Goal: Check status: Check status

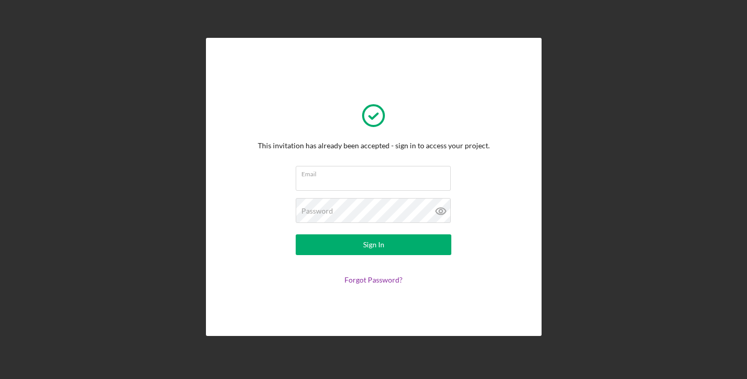
type input "[EMAIL_ADDRESS][DOMAIN_NAME]"
click at [385, 241] on button "Sign In" at bounding box center [374, 244] width 156 height 21
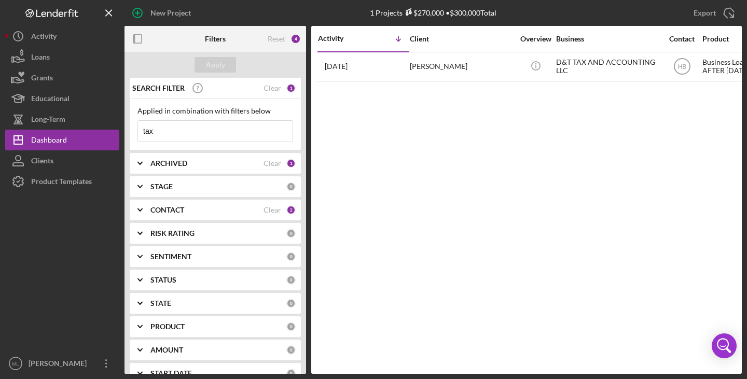
click at [589, 64] on div "D&T TAX AND ACCOUNTING LLC" at bounding box center [608, 66] width 104 height 27
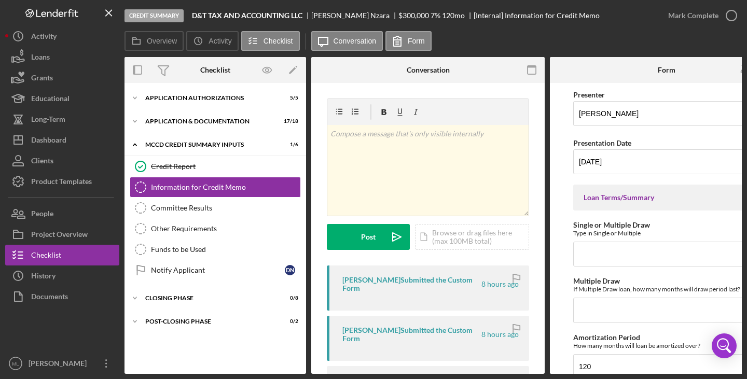
click at [210, 119] on div "Application & Documentation" at bounding box center [208, 121] width 127 height 6
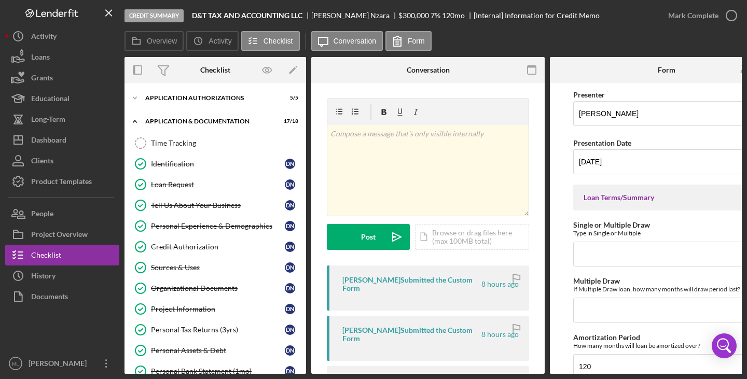
click at [188, 185] on div "Loan Request" at bounding box center [218, 184] width 134 height 8
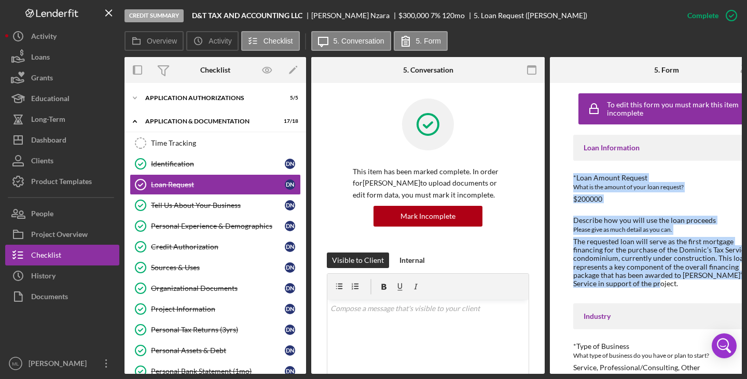
drag, startPoint x: 573, startPoint y: 177, endPoint x: 669, endPoint y: 285, distance: 144.4
click at [669, 285] on div "Loan Information *Loan Amount Request What is the amount of your loan request? …" at bounding box center [666, 269] width 187 height 269
copy div "*Loan Amount Request What is the amount of your loan request? $200000 Describe …"
click at [195, 213] on link "Tell Us About Your Business Tell Us About Your Business D N" at bounding box center [215, 205] width 171 height 21
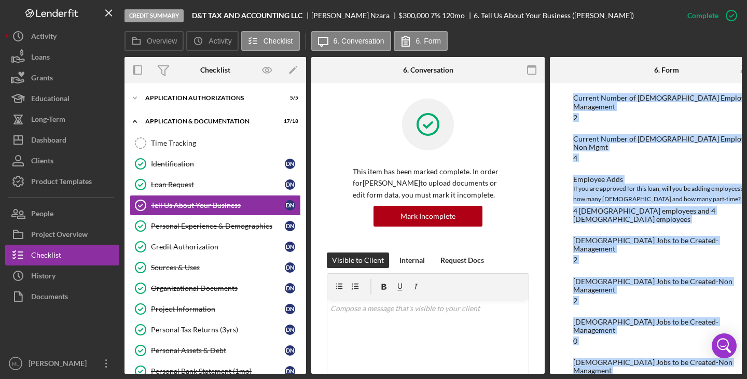
scroll to position [1682, 0]
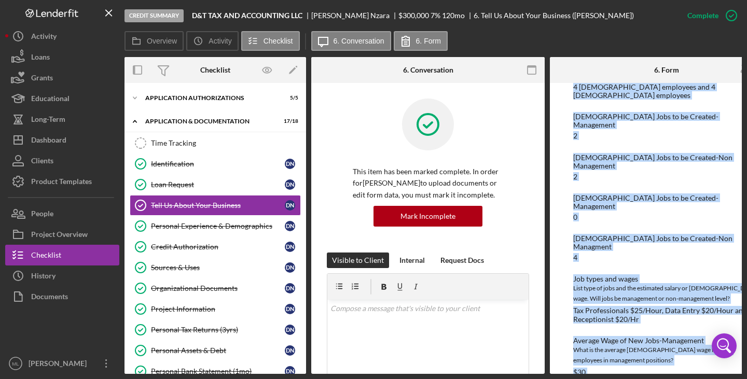
drag, startPoint x: 572, startPoint y: 177, endPoint x: 680, endPoint y: 380, distance: 230.2
click at [680, 379] on html "Credit Summary D&T TAX AND ACCOUNTING LLC [PERSON_NAME] $300,000 $270,000 7 % 1…" at bounding box center [373, 189] width 747 height 379
copy div "Loremips Dolorsit/Ametcons adi elits Doeiusm’t Inc Utlabor et do magnaaliqua en…"
click at [233, 218] on link "Personal Experience & Demographics Personal Experience & Demographics D N" at bounding box center [215, 226] width 171 height 21
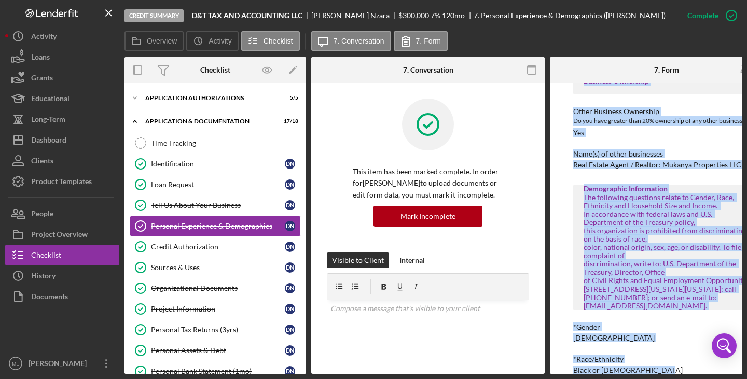
scroll to position [648, 0]
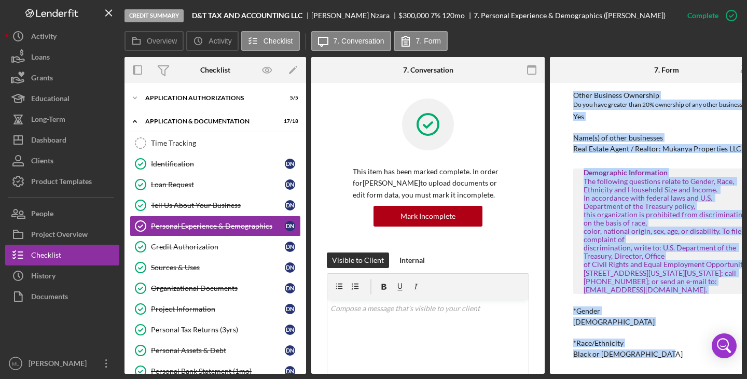
drag, startPoint x: 570, startPoint y: 178, endPoint x: 723, endPoint y: 361, distance: 239.0
click at [723, 361] on div "To edit this form you must mark this item incomplete Business Experience Please…" at bounding box center [666, 228] width 233 height 291
copy div "Please tell us about yourself Your background and experience in the business or…"
click at [233, 269] on div "Sources & Uses" at bounding box center [218, 267] width 134 height 8
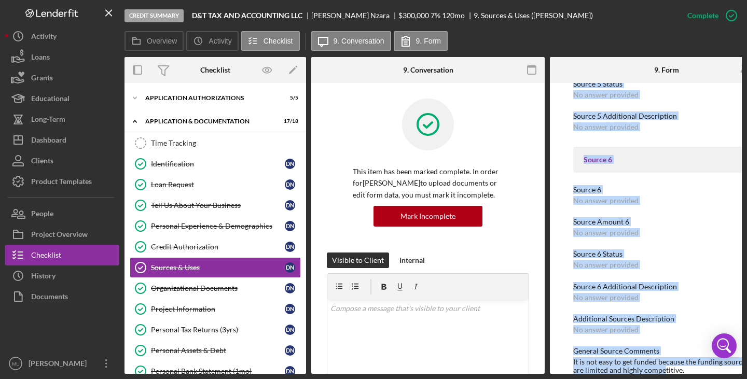
scroll to position [2241, 0]
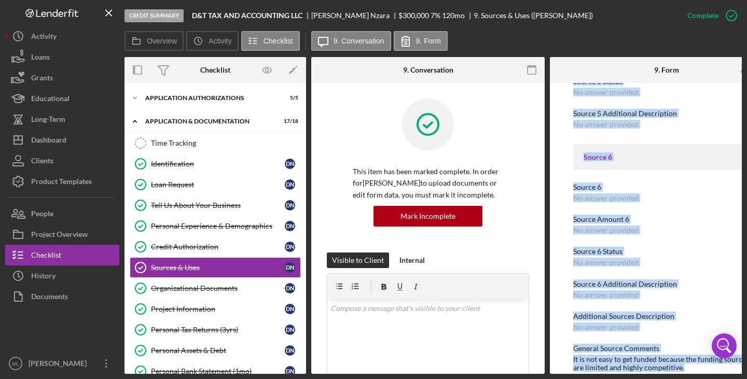
drag, startPoint x: 568, startPoint y: 244, endPoint x: 697, endPoint y: 372, distance: 182.3
click at [697, 372] on div "Overview Internal Workflow Stage Credit Summary Icon/Dropdown Arrow Archive (ca…" at bounding box center [432, 215] width 617 height 317
copy div "Use 1 Real Estate Purchase Use Amount 1 $100000 Use 1 - Additional Description …"
click at [216, 286] on div "Organizational Documents" at bounding box center [218, 288] width 134 height 8
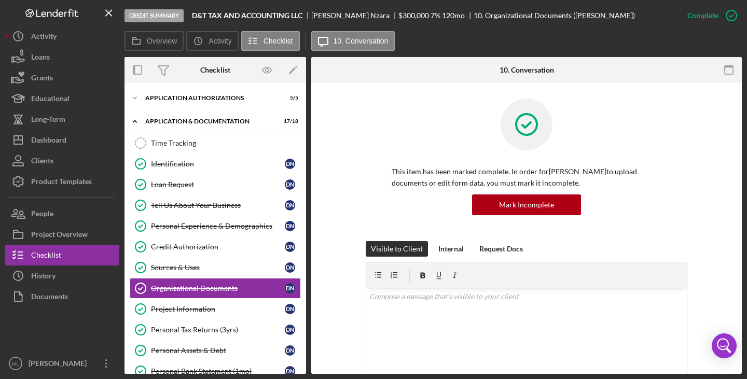
click at [203, 311] on div "Project Information" at bounding box center [218, 309] width 134 height 8
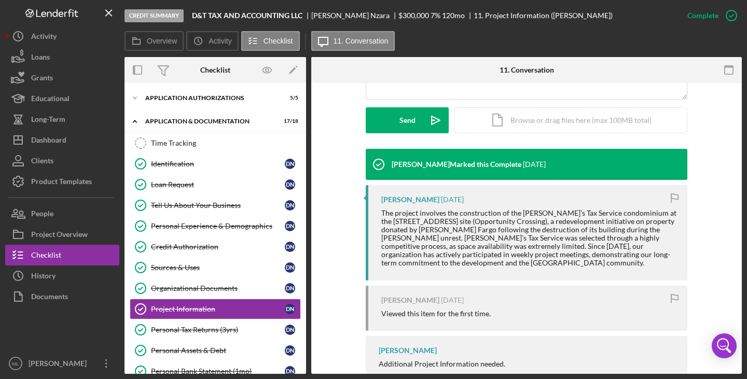
scroll to position [281, 0]
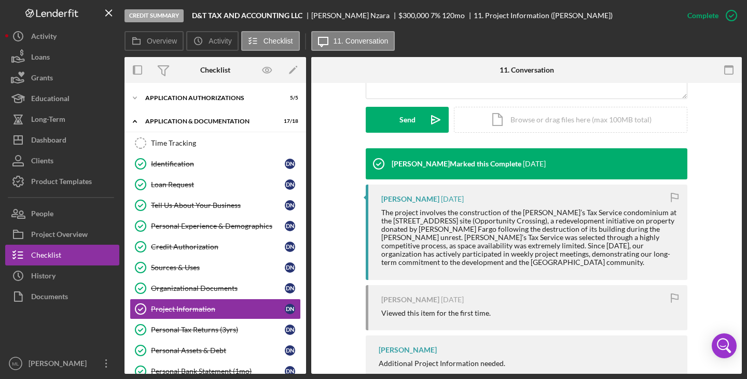
click at [172, 290] on div "Organizational Documents" at bounding box center [218, 288] width 134 height 8
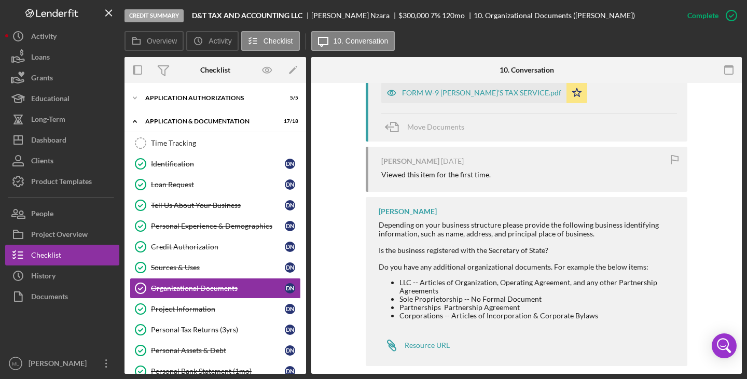
scroll to position [499, 0]
click at [215, 310] on div "Project Information" at bounding box center [218, 309] width 134 height 8
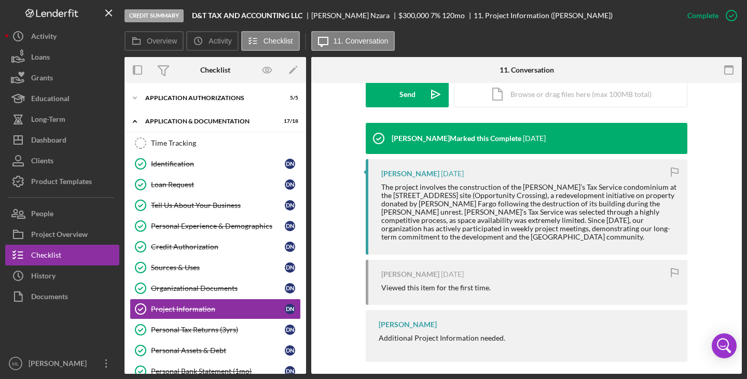
scroll to position [306, 0]
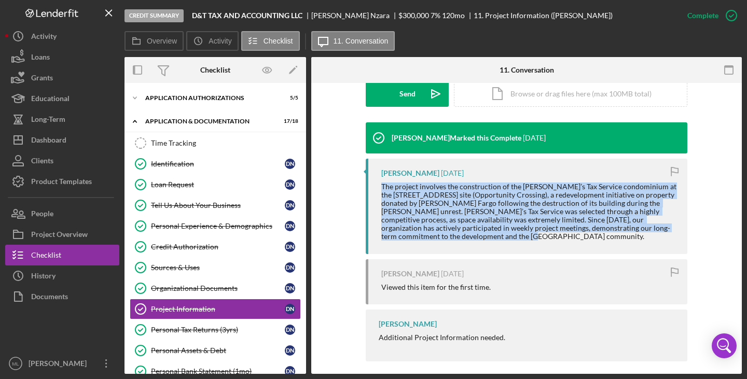
drag, startPoint x: 380, startPoint y: 185, endPoint x: 443, endPoint y: 238, distance: 82.5
click at [443, 238] on div "The project involves the construction of the [PERSON_NAME]’s Tax Service condom…" at bounding box center [529, 212] width 296 height 59
copy div "The project involves the construction of the [PERSON_NAME]’s Tax Service condom…"
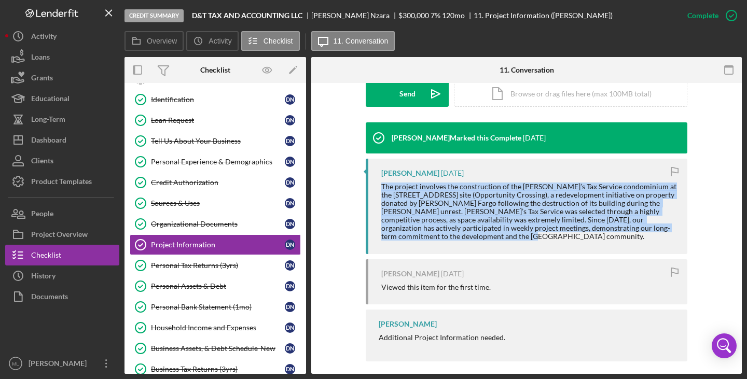
click at [201, 286] on div "Personal Assets & Debt" at bounding box center [218, 286] width 134 height 8
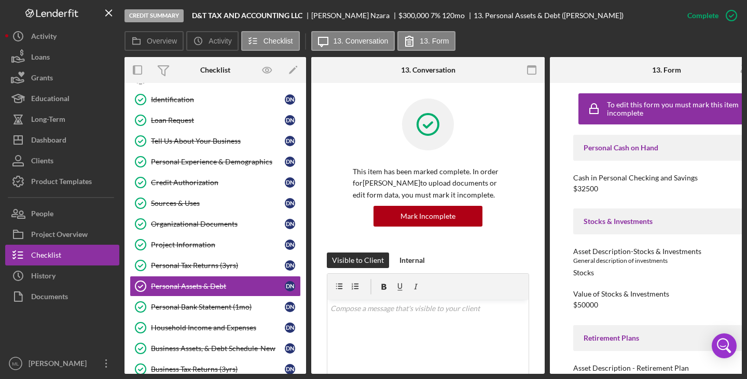
click at [570, 176] on div "To edit this form you must mark this item incomplete Personal Cash on Hand Cash…" at bounding box center [666, 228] width 233 height 291
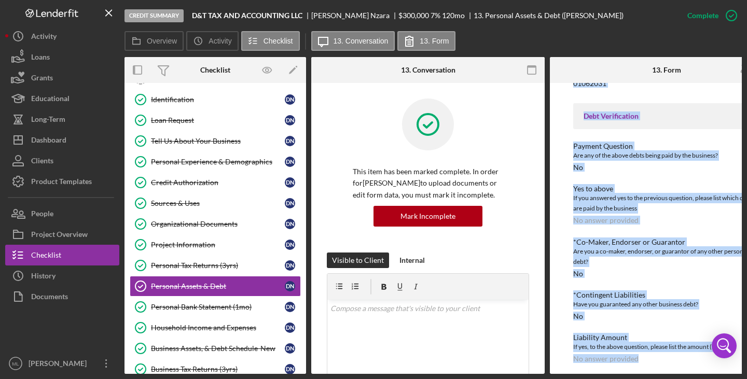
scroll to position [1675, 0]
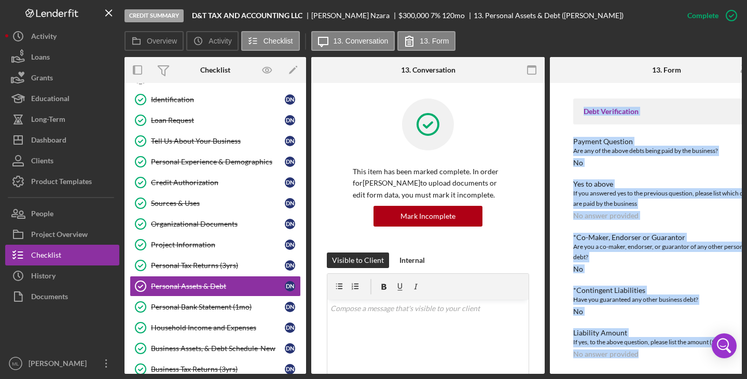
drag, startPoint x: 573, startPoint y: 179, endPoint x: 665, endPoint y: 359, distance: 202.3
copy div "Cash in Personal Checking and Savings $32500 Stocks & Investments Asset Descrip…"
click at [219, 311] on div "Personal Bank Statement (1mo)" at bounding box center [218, 307] width 134 height 8
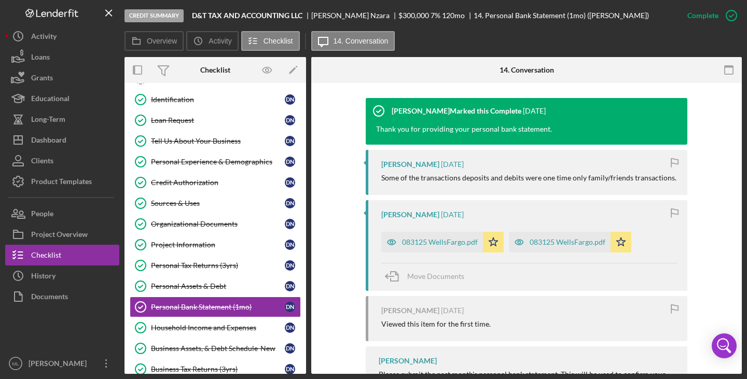
scroll to position [331, 0]
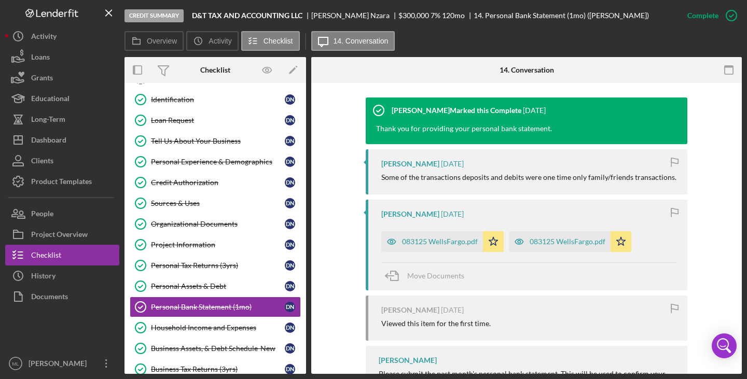
click at [231, 332] on link "Household Income and Expenses Household Income and Expenses D N" at bounding box center [215, 327] width 171 height 21
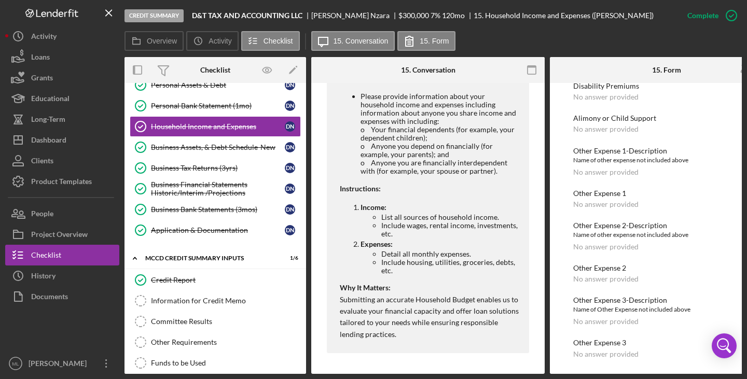
scroll to position [267, 0]
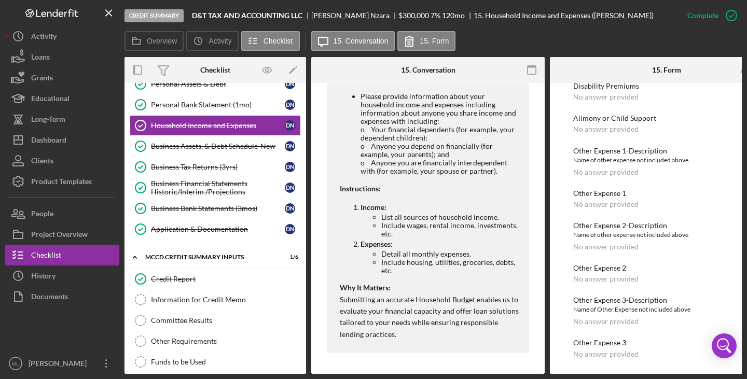
click at [189, 151] on link "Business Assets, & Debt Schedule-New Business Assets, & Debt Schedule-New D N" at bounding box center [215, 146] width 171 height 21
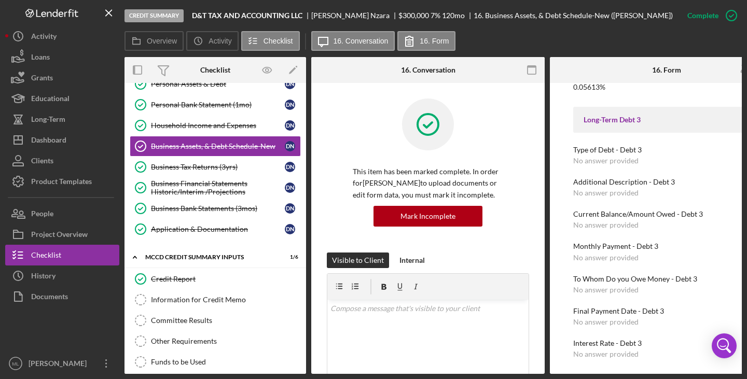
scroll to position [1300, 0]
click at [207, 186] on div "Business Financial Statements Historic/Interim /Projections" at bounding box center [218, 187] width 134 height 17
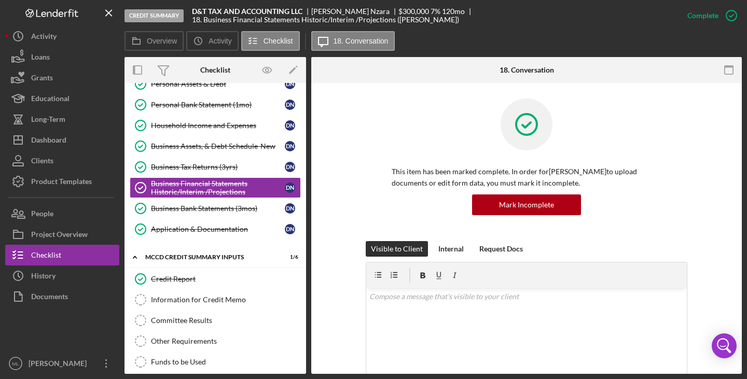
click at [186, 143] on div "Business Assets, & Debt Schedule-New" at bounding box center [218, 146] width 134 height 8
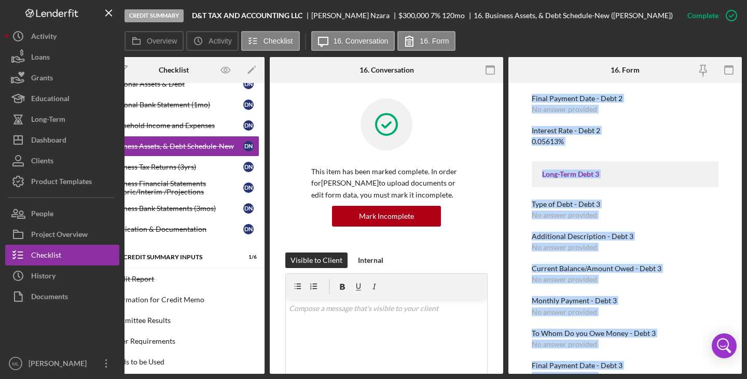
scroll to position [1302, 0]
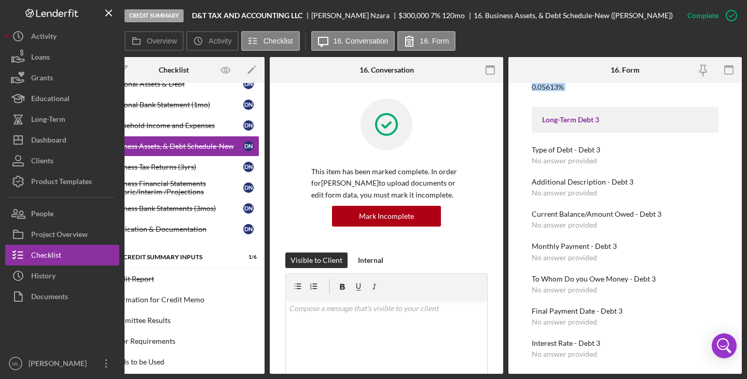
drag, startPoint x: 574, startPoint y: 177, endPoint x: 526, endPoint y: 92, distance: 97.5
click at [526, 92] on div "To edit this form you must mark this item incomplete Business Cash on Hand Cash…" at bounding box center [624, 228] width 233 height 291
copy div "Cash in Checking and Savings $235000 Accounts Receivable This is the amount of …"
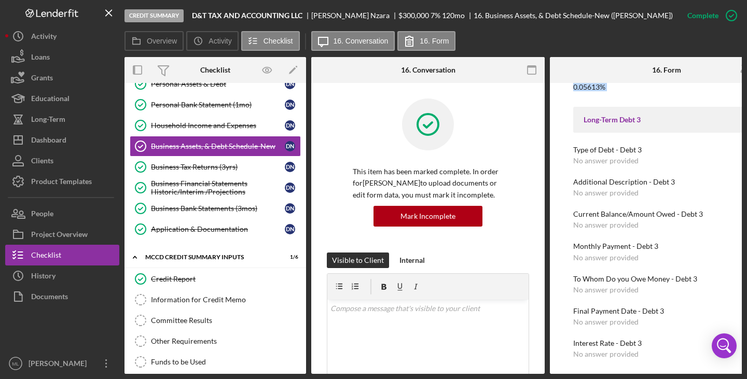
click at [188, 184] on div "Business Financial Statements Historic/Interim /Projections" at bounding box center [218, 187] width 134 height 17
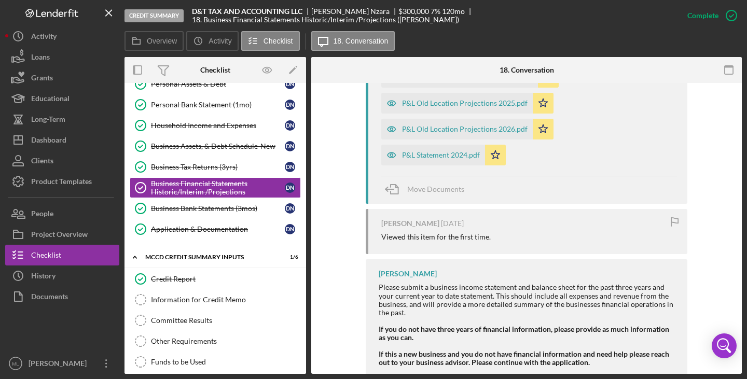
scroll to position [619, 0]
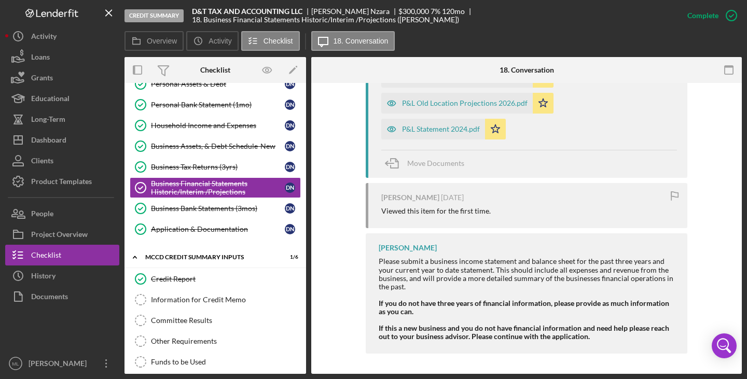
click at [197, 206] on div "Business Bank Statements (3mos)" at bounding box center [218, 208] width 134 height 8
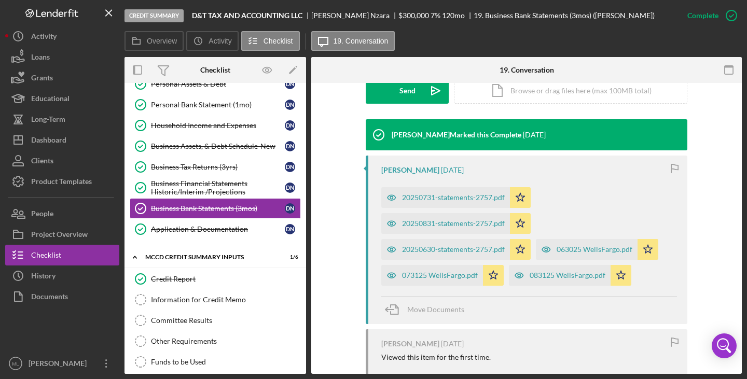
scroll to position [310, 0]
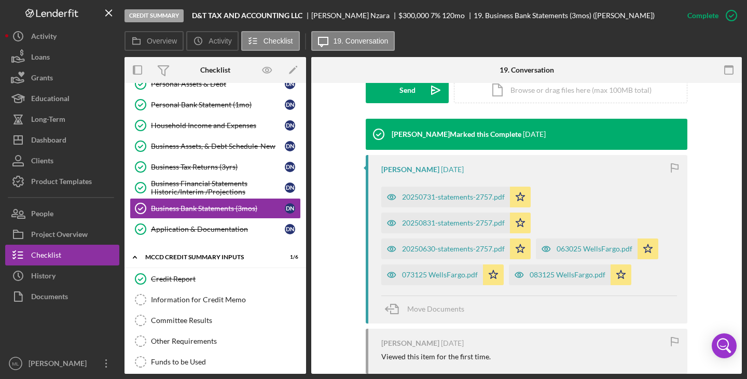
click at [206, 227] on div "Application & Documentation" at bounding box center [218, 229] width 134 height 8
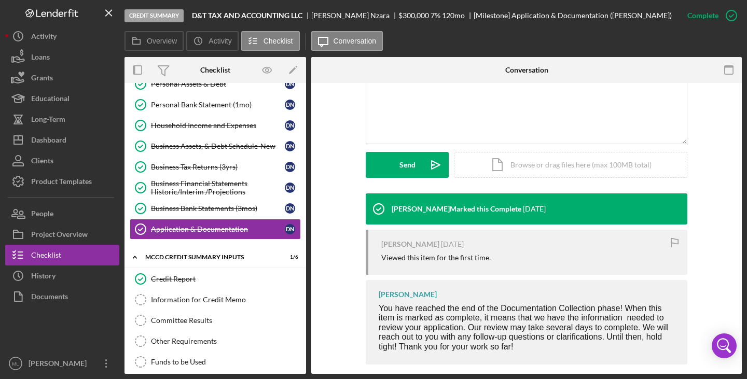
scroll to position [247, 0]
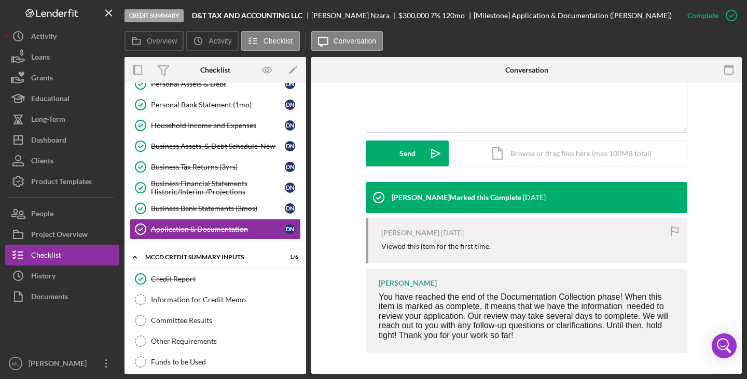
click at [191, 281] on div "Credit Report" at bounding box center [225, 279] width 149 height 8
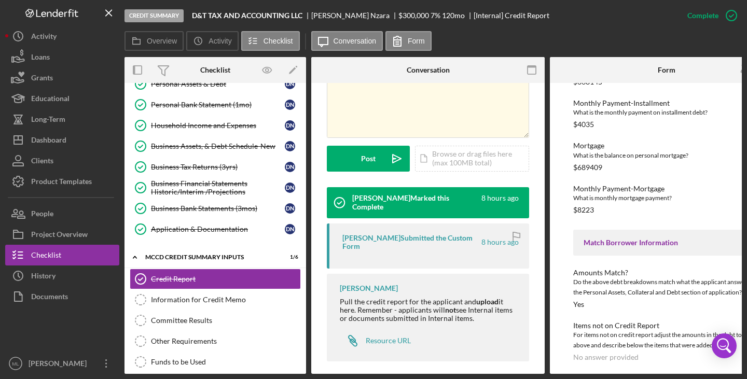
scroll to position [253, 0]
click at [231, 299] on div "Information for Credit Memo" at bounding box center [225, 300] width 149 height 8
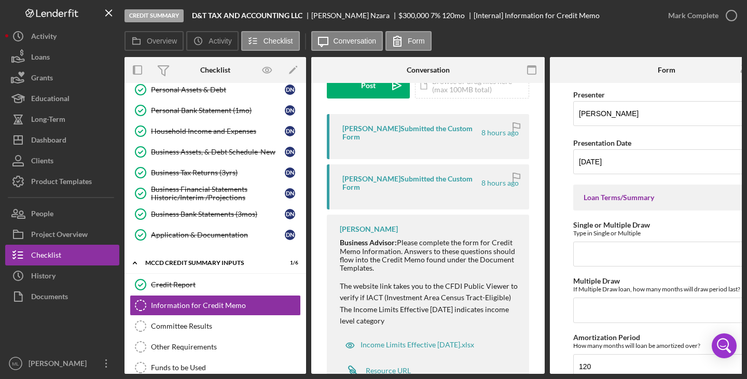
scroll to position [261, 0]
click at [40, 275] on div "History" at bounding box center [43, 277] width 24 height 23
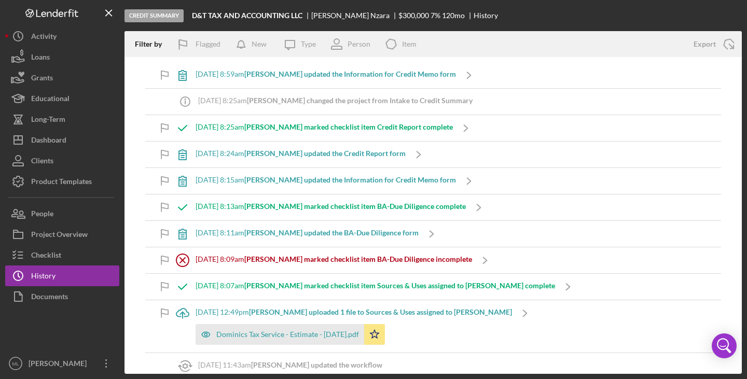
click at [45, 292] on div "Documents" at bounding box center [49, 297] width 37 height 23
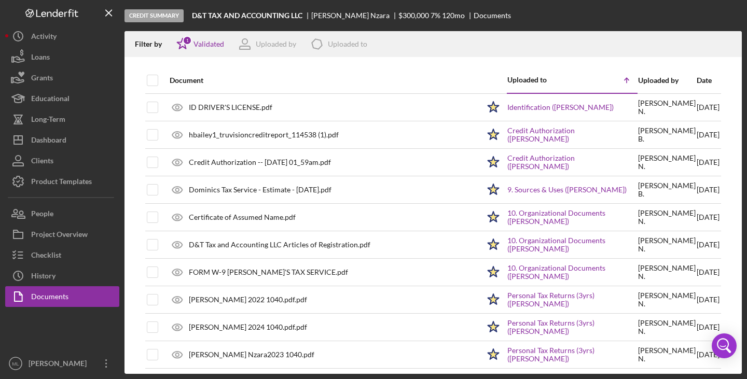
click at [546, 134] on link "Credit Authorization ([PERSON_NAME])" at bounding box center [572, 135] width 130 height 17
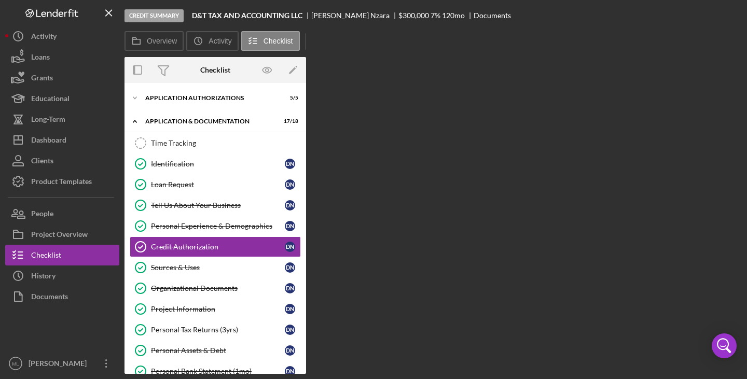
scroll to position [18, 0]
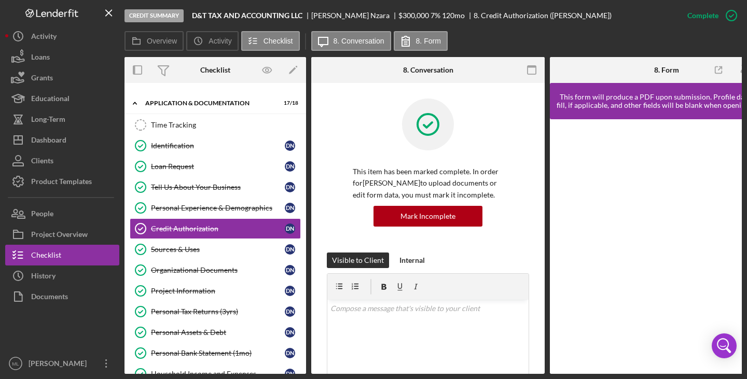
click at [67, 273] on button "Icon/History History" at bounding box center [62, 276] width 114 height 21
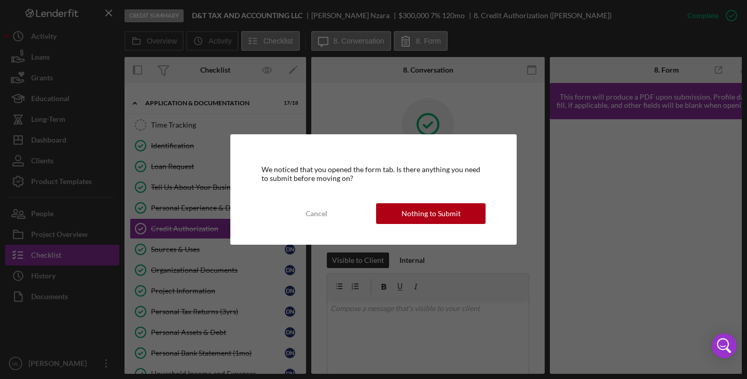
click at [414, 206] on div "Nothing to Submit" at bounding box center [430, 213] width 59 height 21
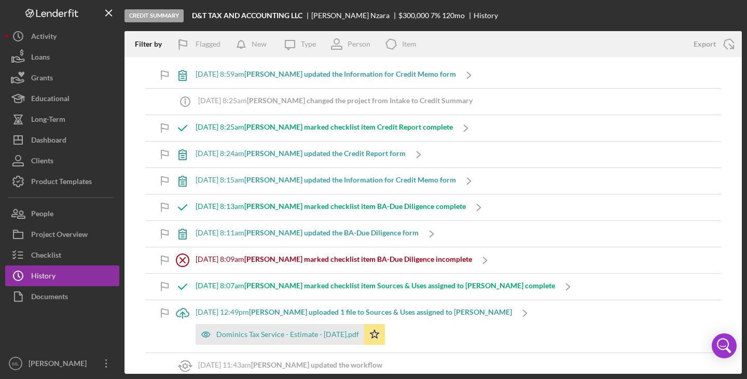
click at [68, 291] on button "Documents" at bounding box center [62, 296] width 114 height 21
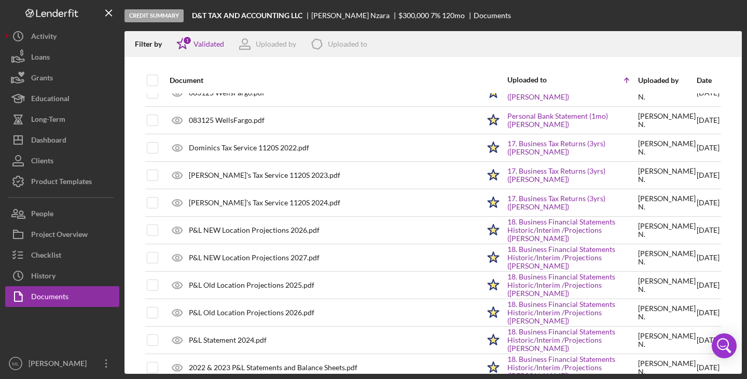
scroll to position [500, 0]
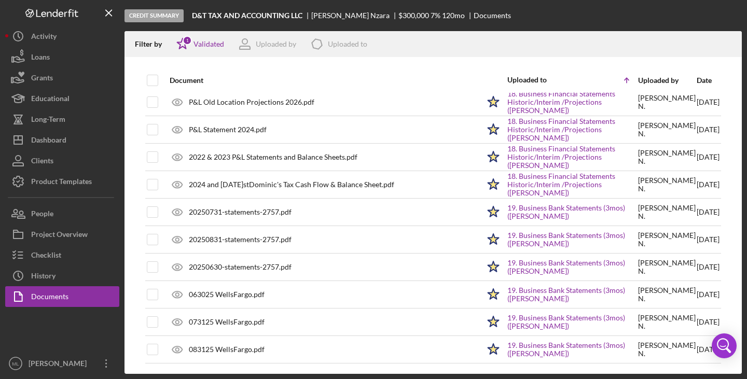
click at [85, 221] on button "People" at bounding box center [62, 213] width 114 height 21
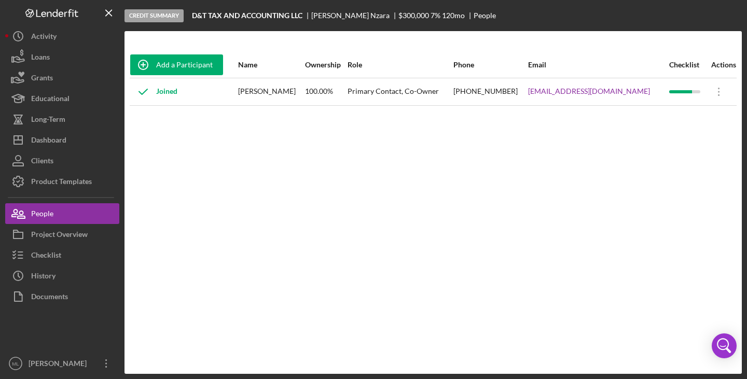
click at [152, 14] on div "Credit Summary" at bounding box center [153, 15] width 59 height 13
click at [80, 43] on button "Icon/History Activity" at bounding box center [62, 36] width 114 height 21
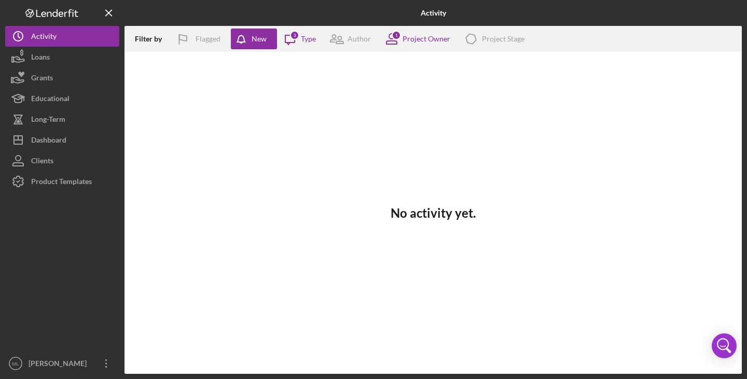
click at [71, 62] on button "Loans" at bounding box center [62, 57] width 114 height 21
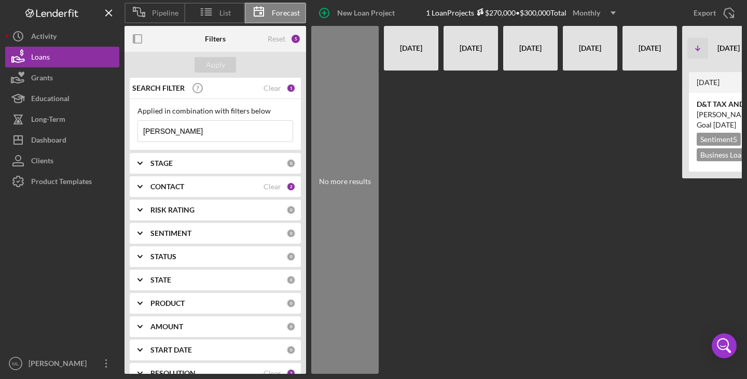
click at [71, 110] on button "Long-Term" at bounding box center [62, 119] width 114 height 21
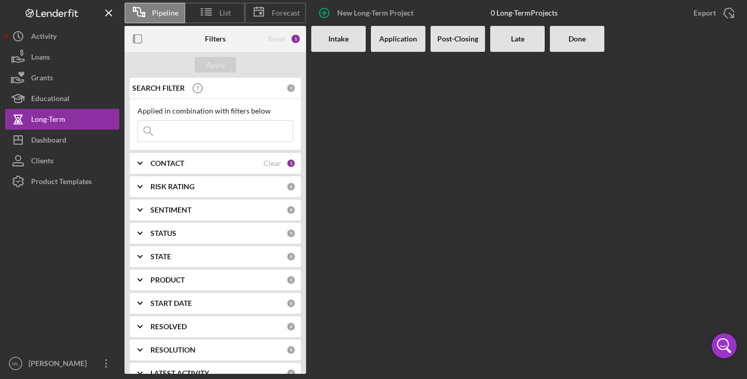
click at [63, 132] on div "Dashboard" at bounding box center [48, 141] width 35 height 23
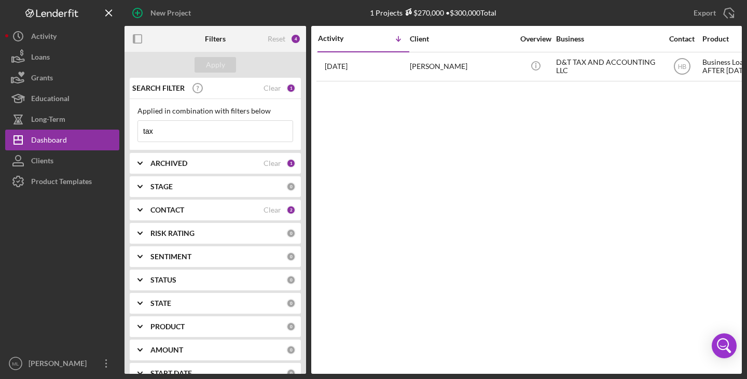
click at [562, 60] on div "D&T TAX AND ACCOUNTING LLC" at bounding box center [608, 66] width 104 height 27
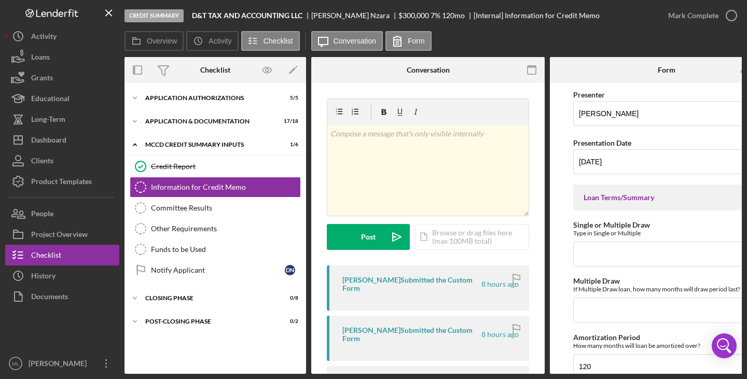
click at [207, 189] on div "Information for Credit Memo" at bounding box center [225, 187] width 149 height 8
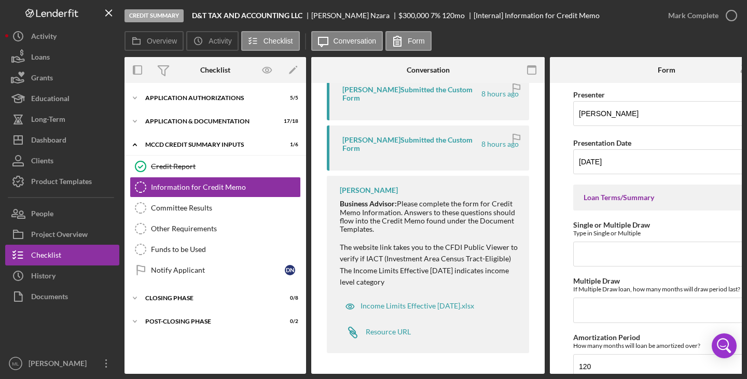
scroll to position [193, 0]
click at [51, 299] on div "Documents" at bounding box center [49, 297] width 37 height 23
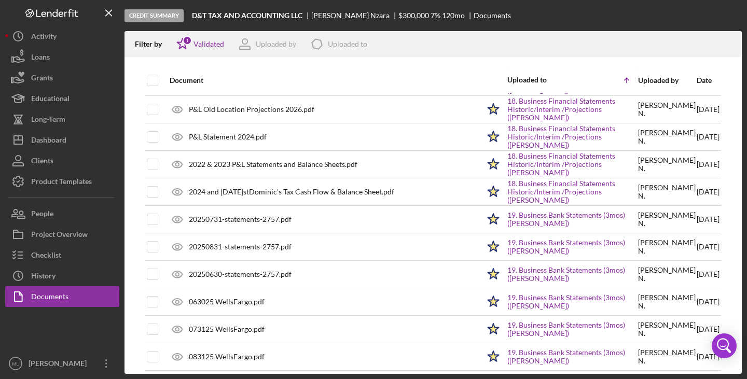
scroll to position [500, 0]
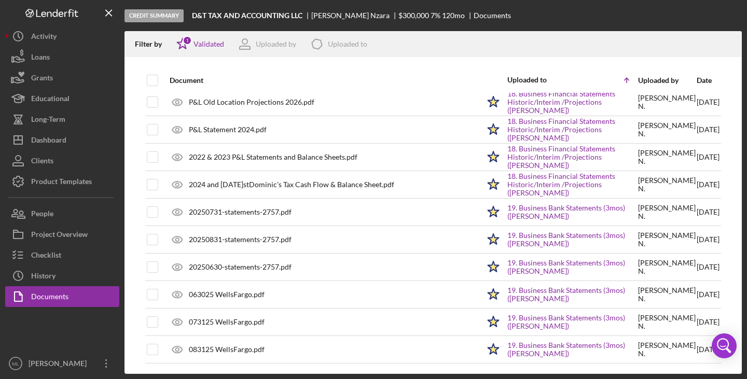
click at [105, 235] on button "Project Overview" at bounding box center [62, 234] width 114 height 21
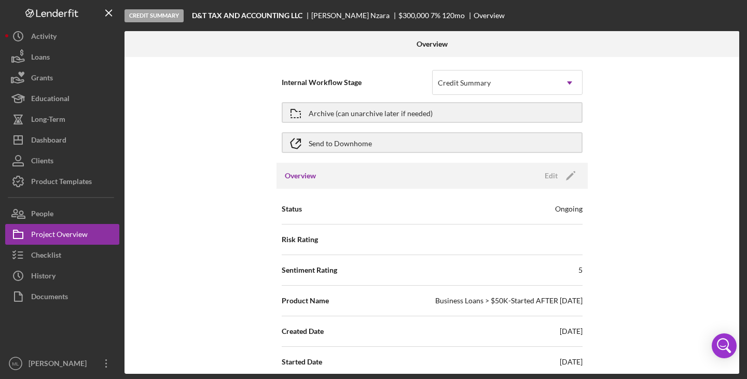
click at [72, 71] on button "Grants" at bounding box center [62, 77] width 114 height 21
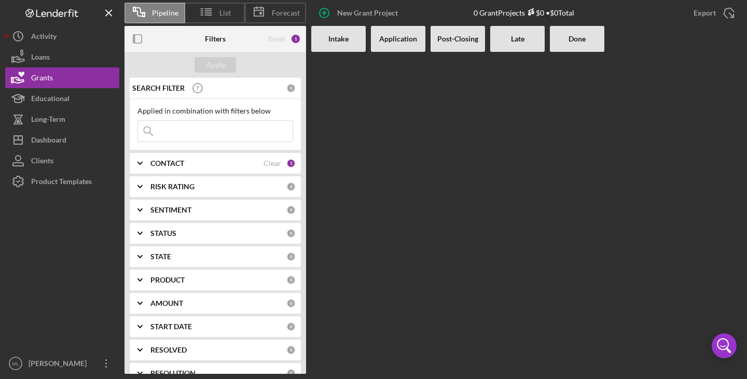
click at [165, 211] on b "SENTIMENT" at bounding box center [170, 210] width 41 height 8
click at [161, 189] on b "RISK RATING" at bounding box center [172, 187] width 44 height 8
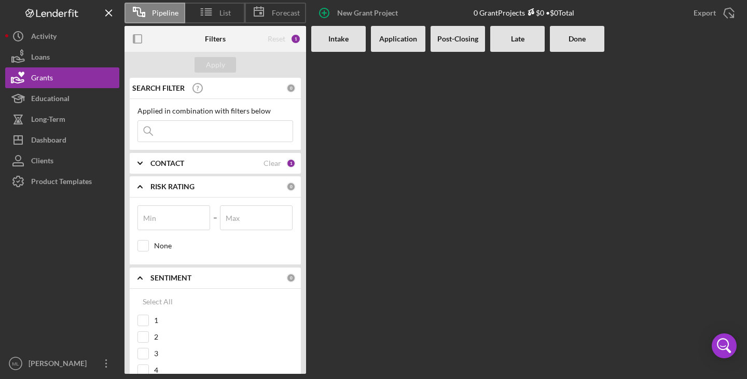
click at [387, 39] on b "Application" at bounding box center [398, 39] width 38 height 8
click at [394, 40] on b "Application" at bounding box center [398, 39] width 38 height 8
click at [405, 45] on div "Application" at bounding box center [398, 39] width 54 height 26
click at [50, 137] on div "Dashboard" at bounding box center [48, 141] width 35 height 23
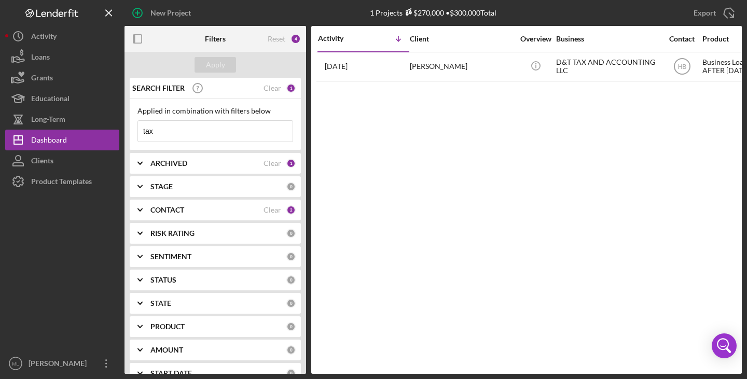
click at [67, 182] on div "Product Templates" at bounding box center [61, 182] width 61 height 23
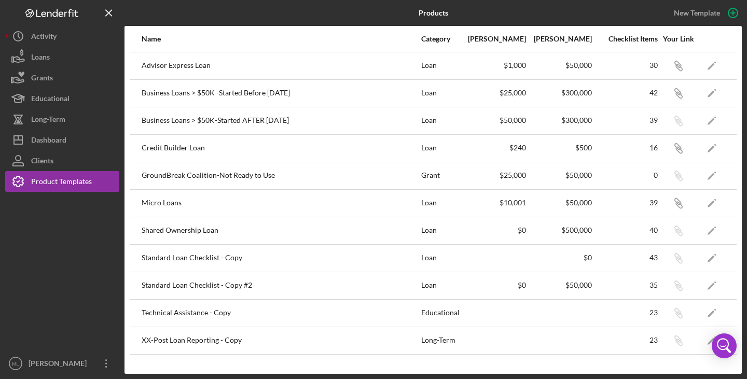
click at [656, 122] on div "39" at bounding box center [625, 120] width 65 height 8
click at [713, 115] on icon "Icon/Edit" at bounding box center [711, 120] width 23 height 23
